Goal: Find specific fact: Find contact information

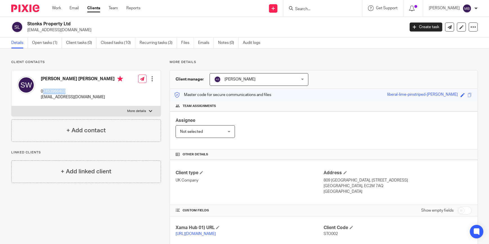
click at [315, 10] on input "Search" at bounding box center [320, 9] width 51 height 5
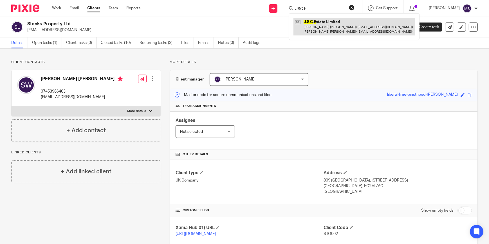
type input "JSC E"
click at [342, 28] on link at bounding box center [355, 26] width 122 height 17
click at [334, 22] on link at bounding box center [355, 26] width 122 height 17
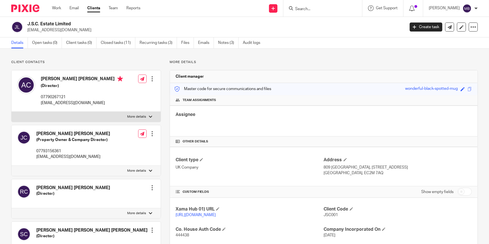
scroll to position [100, 0]
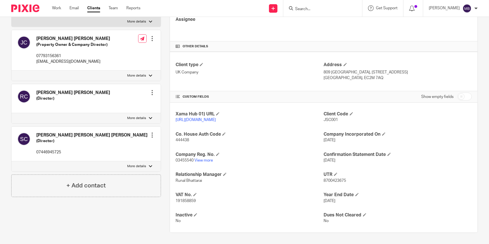
click at [210, 158] on p "03455540 View more" at bounding box center [250, 161] width 148 height 6
click at [212, 163] on div "Xama Hub 01) URL https://platform.xamatech.com/portal/crm/clients/c4af8230-08ea…" at bounding box center [324, 168] width 308 height 130
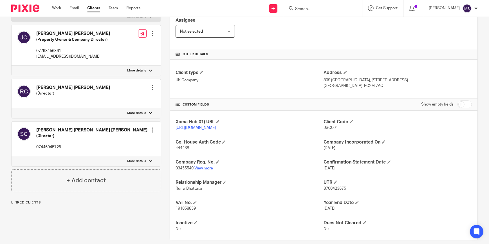
click at [206, 170] on link "View more" at bounding box center [204, 168] width 19 height 4
click at [310, 11] on input "Search" at bounding box center [320, 9] width 51 height 5
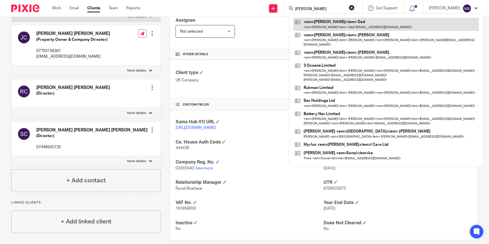
type input "Sonia"
click at [322, 25] on link at bounding box center [387, 24] width 186 height 13
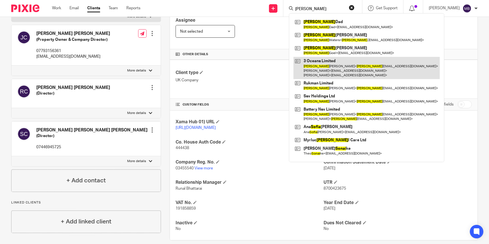
click at [333, 72] on link at bounding box center [367, 68] width 146 height 22
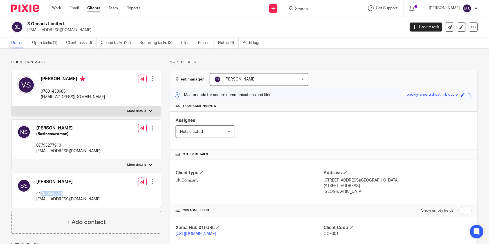
click at [42, 193] on p "447879643379" at bounding box center [68, 194] width 64 height 6
copy p "7879643379"
